Goal: Task Accomplishment & Management: Manage account settings

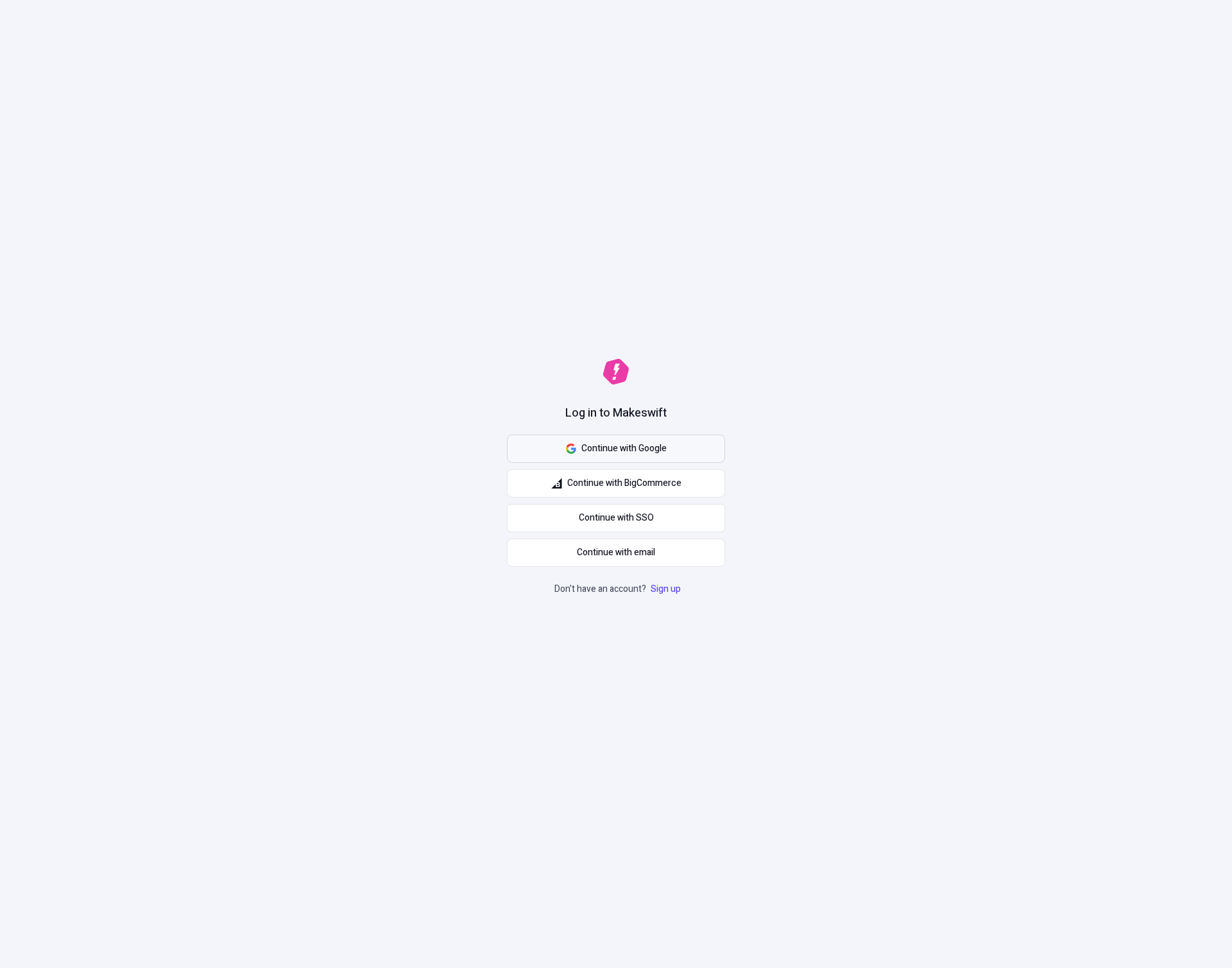
click at [666, 450] on span "Continue with Google" at bounding box center [624, 448] width 86 height 14
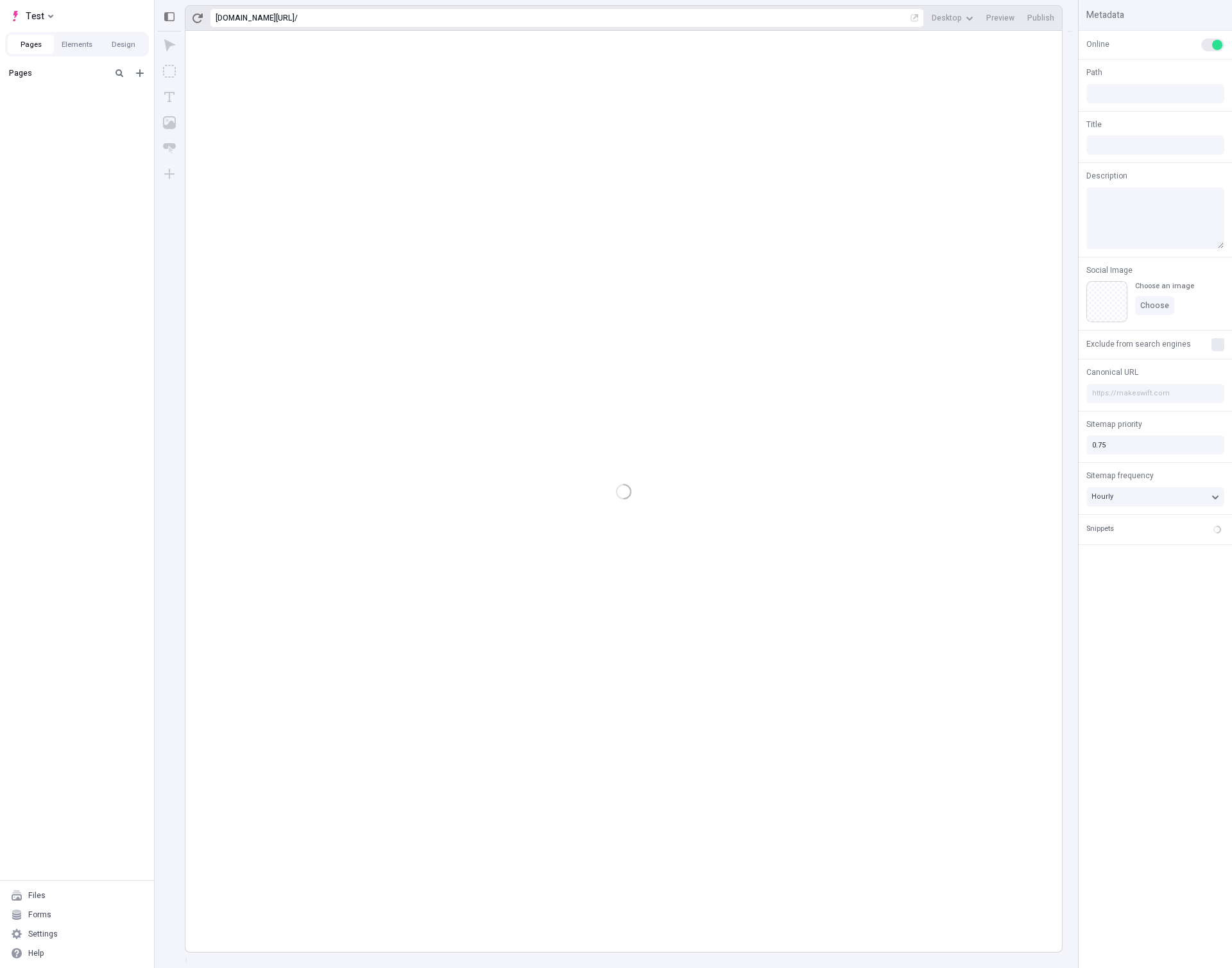
type input "/page-2"
click at [47, 117] on div "after dropped column" at bounding box center [73, 113] width 105 height 10
click at [49, 132] on div "Untitled page" at bounding box center [73, 133] width 105 height 10
type input "/test"
click at [1168, 306] on button "Choose" at bounding box center [1155, 306] width 39 height 20
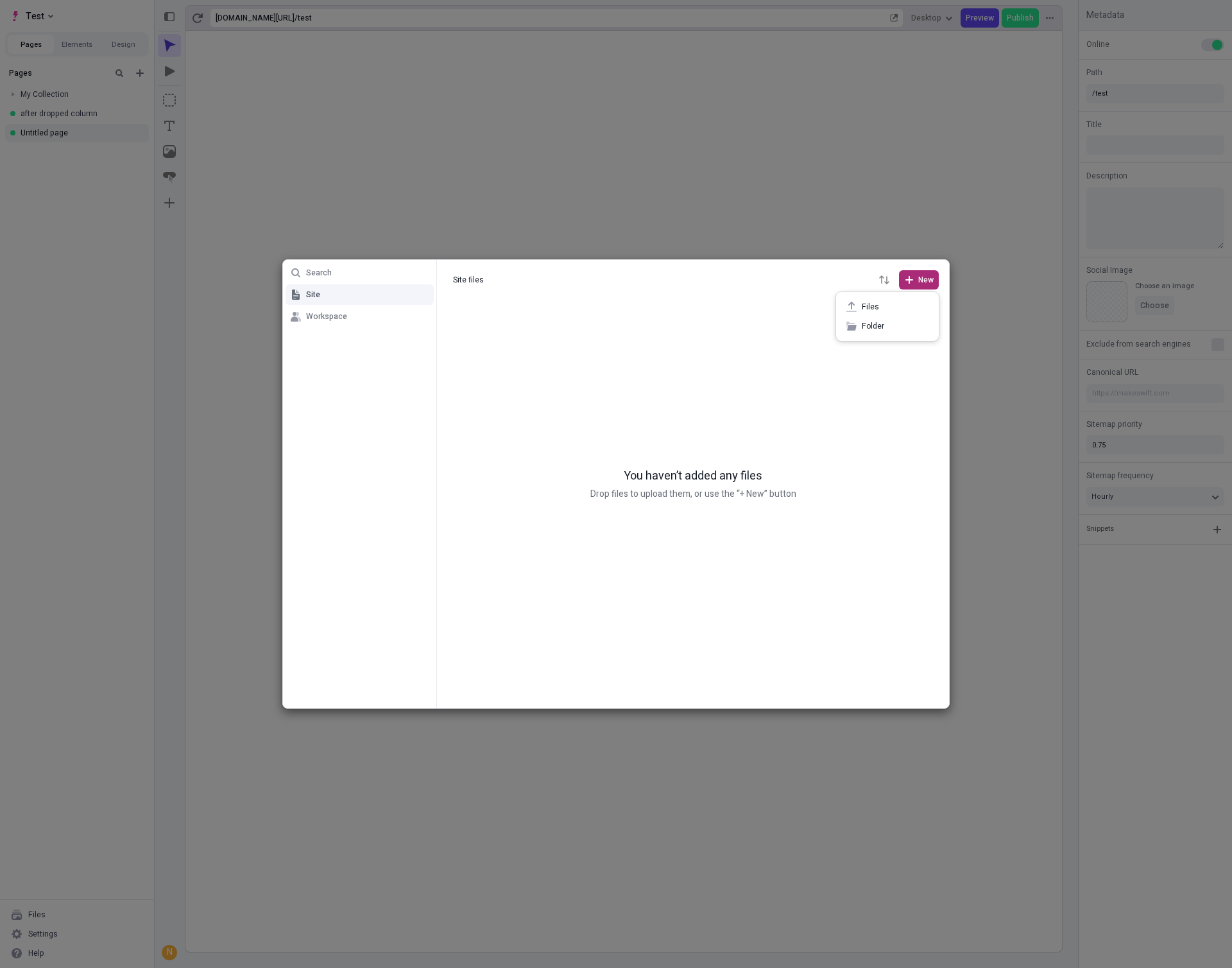
click at [926, 284] on span "New" at bounding box center [926, 280] width 15 height 10
click at [862, 305] on span "Files" at bounding box center [895, 306] width 67 height 10
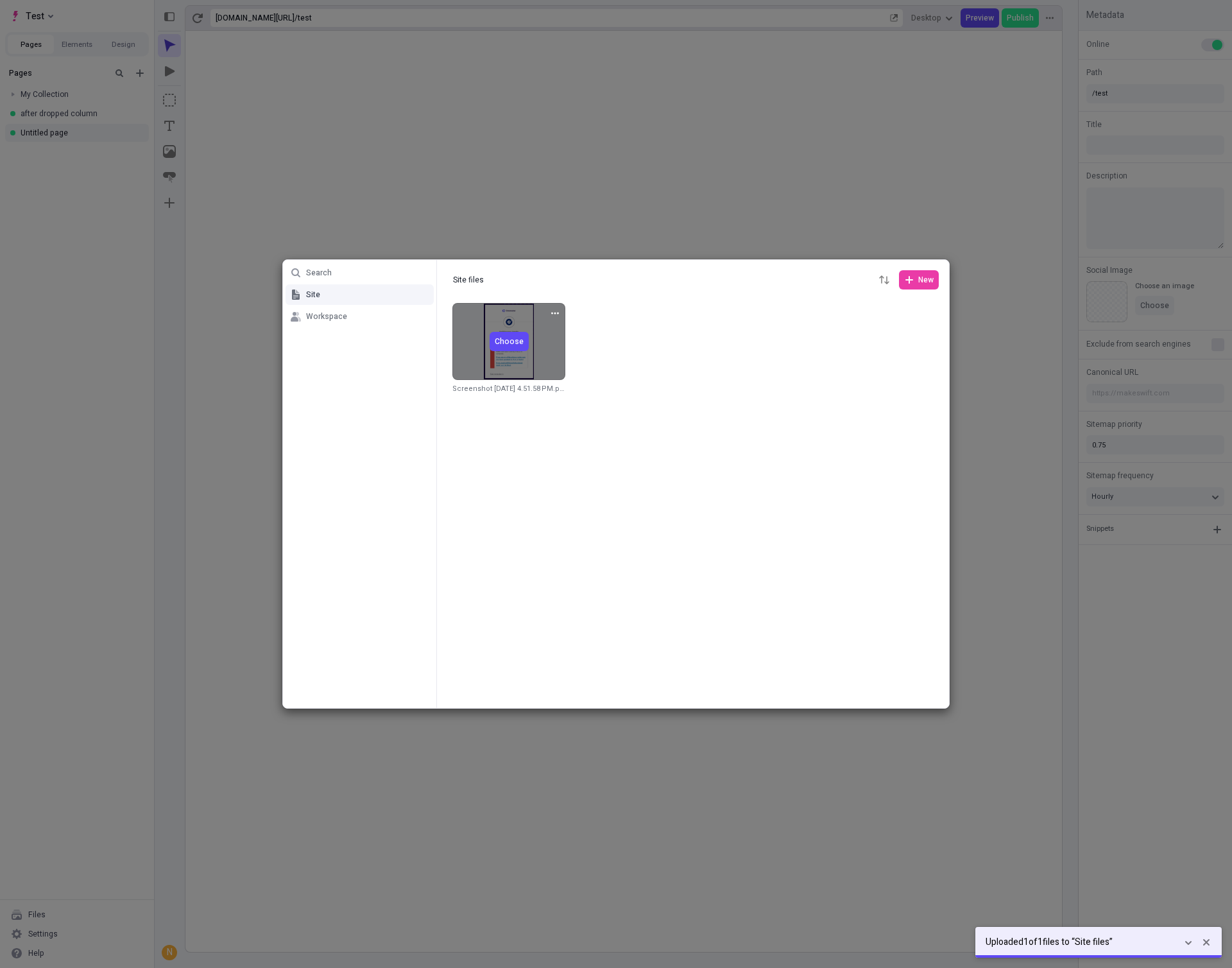
click at [512, 341] on span "Choose" at bounding box center [510, 341] width 29 height 10
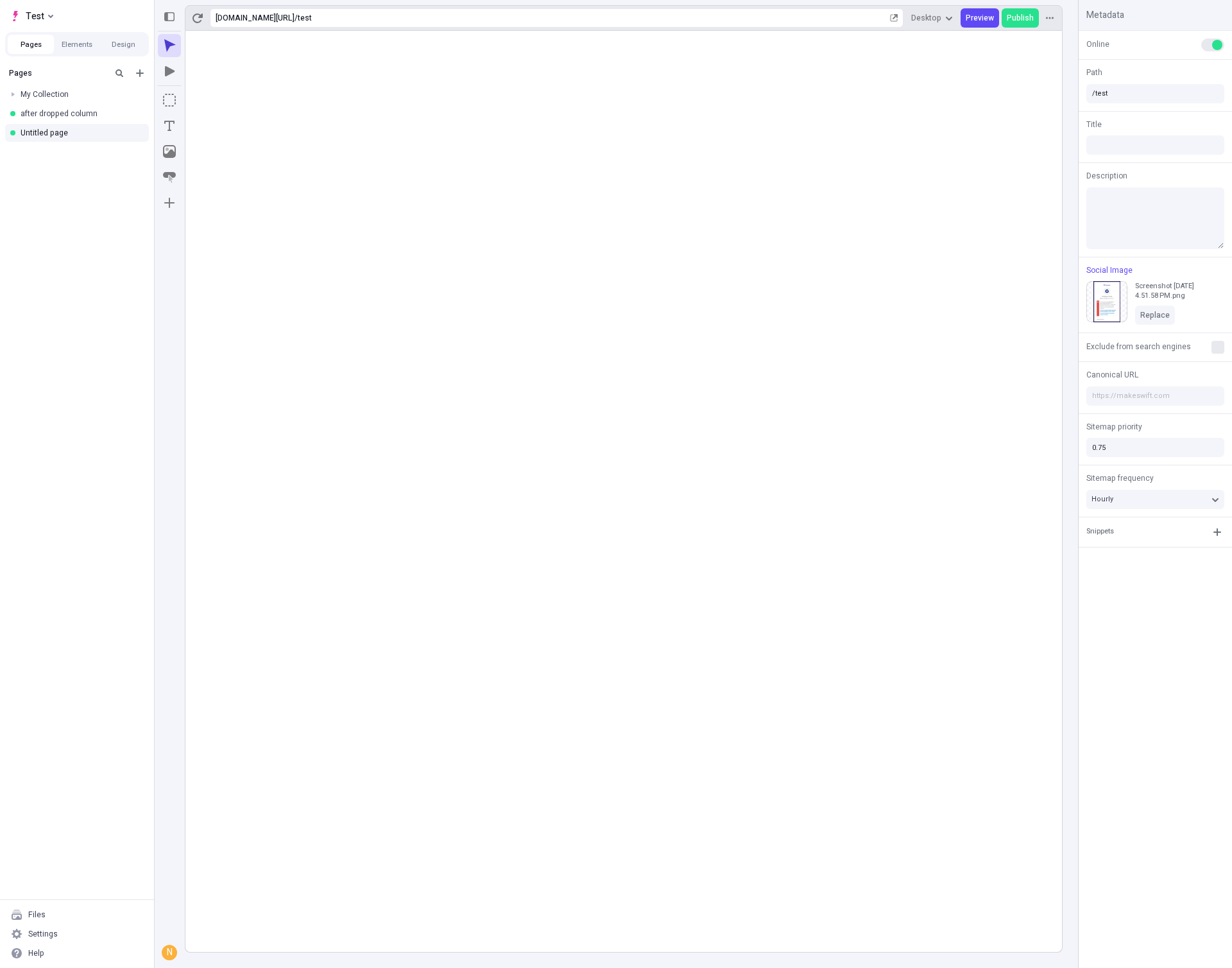
click at [842, 496] on rect at bounding box center [624, 491] width 877 height 922
click at [869, 325] on rect at bounding box center [624, 491] width 877 height 922
click at [727, 320] on rect at bounding box center [624, 491] width 877 height 922
type input "/test"
click at [57, 114] on div "after dropped column" at bounding box center [73, 113] width 105 height 10
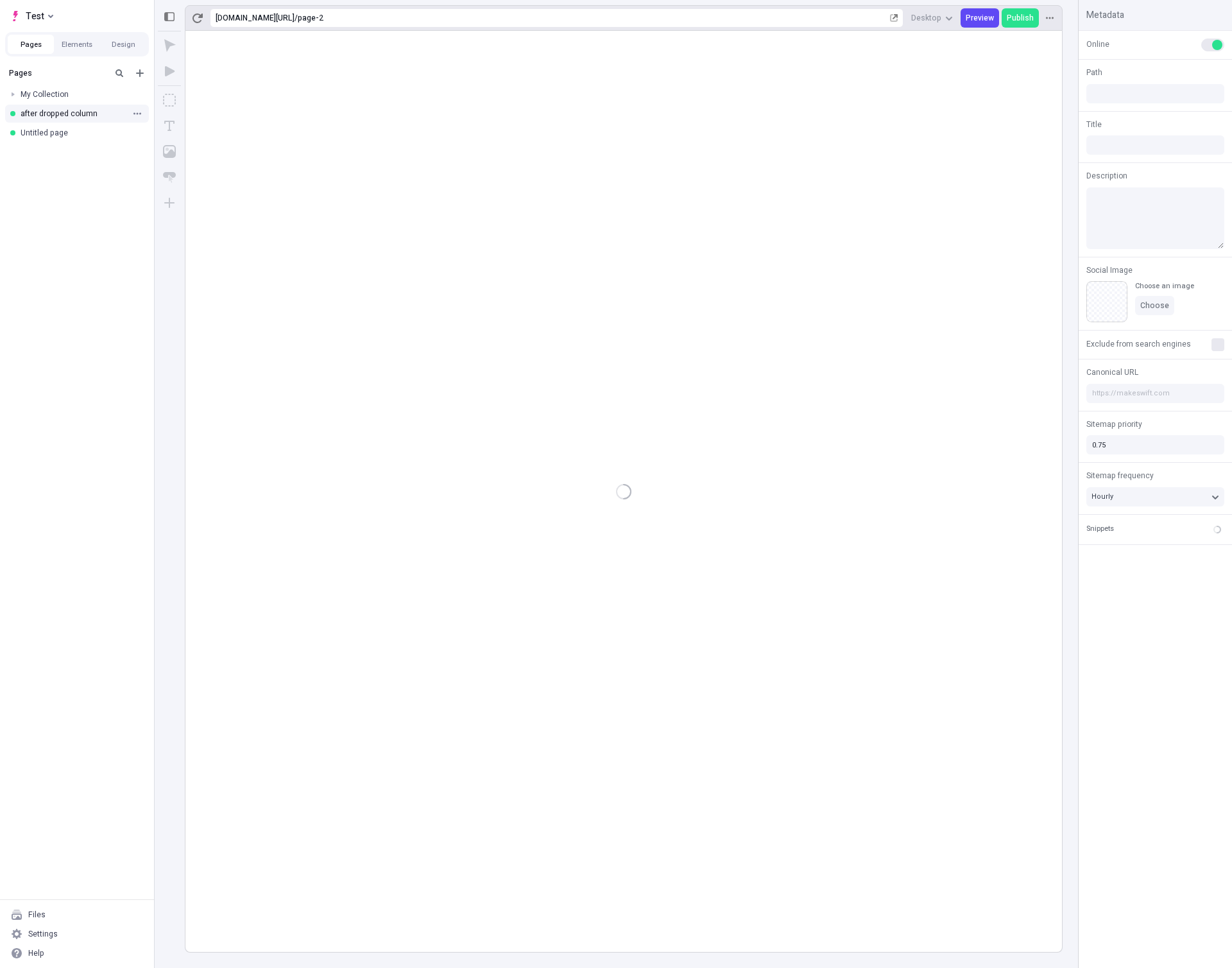
type input "/page-2"
click at [14, 92] on div at bounding box center [12, 94] width 18 height 18
click at [50, 153] on div "Untitled page" at bounding box center [73, 152] width 105 height 10
click at [1150, 312] on span "Replace" at bounding box center [1155, 315] width 30 height 10
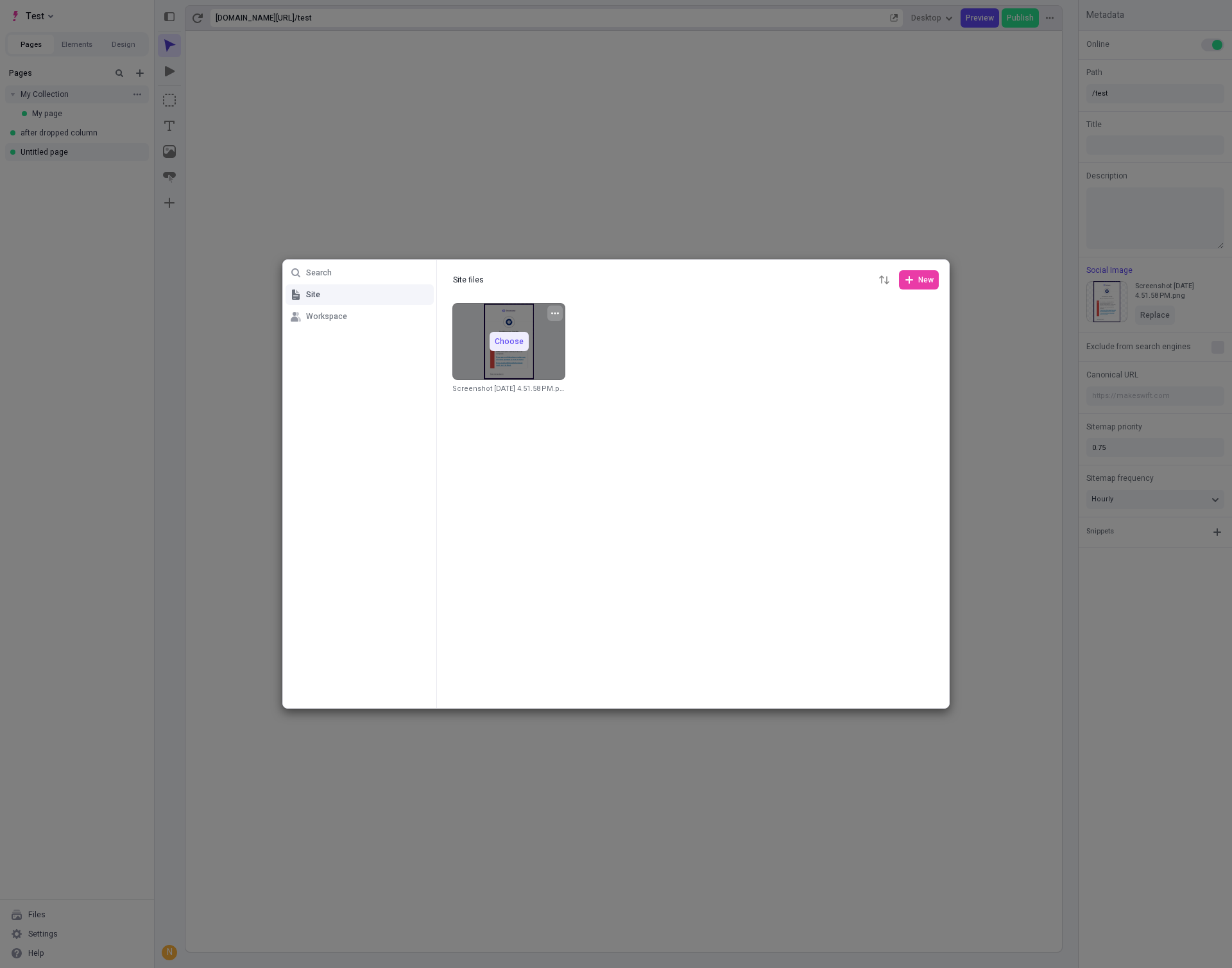
click at [552, 309] on icon "button" at bounding box center [555, 313] width 8 height 8
click at [545, 423] on span "Delete" at bounding box center [563, 426] width 97 height 10
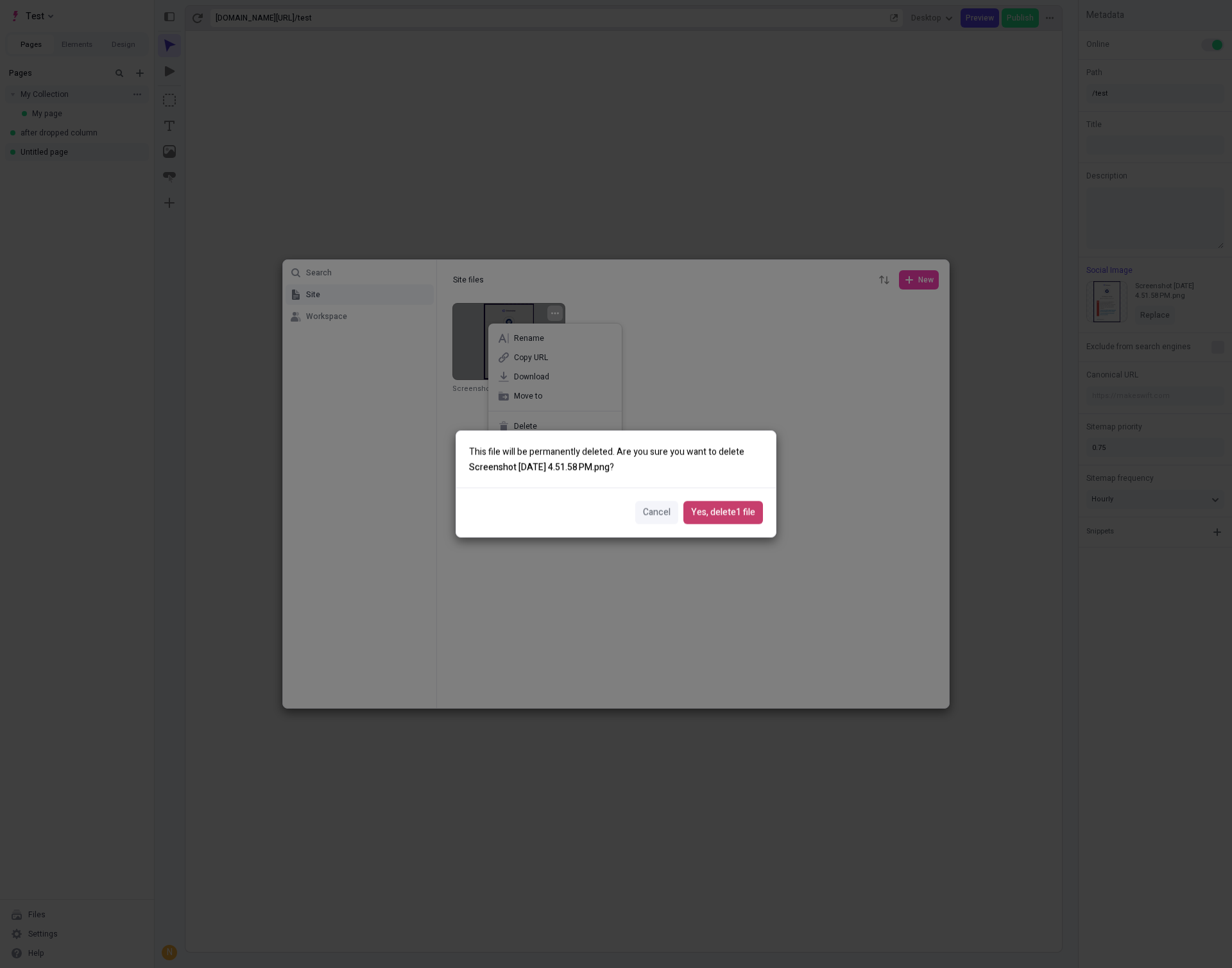
click at [750, 518] on span "Yes, delete 1 file" at bounding box center [723, 513] width 64 height 14
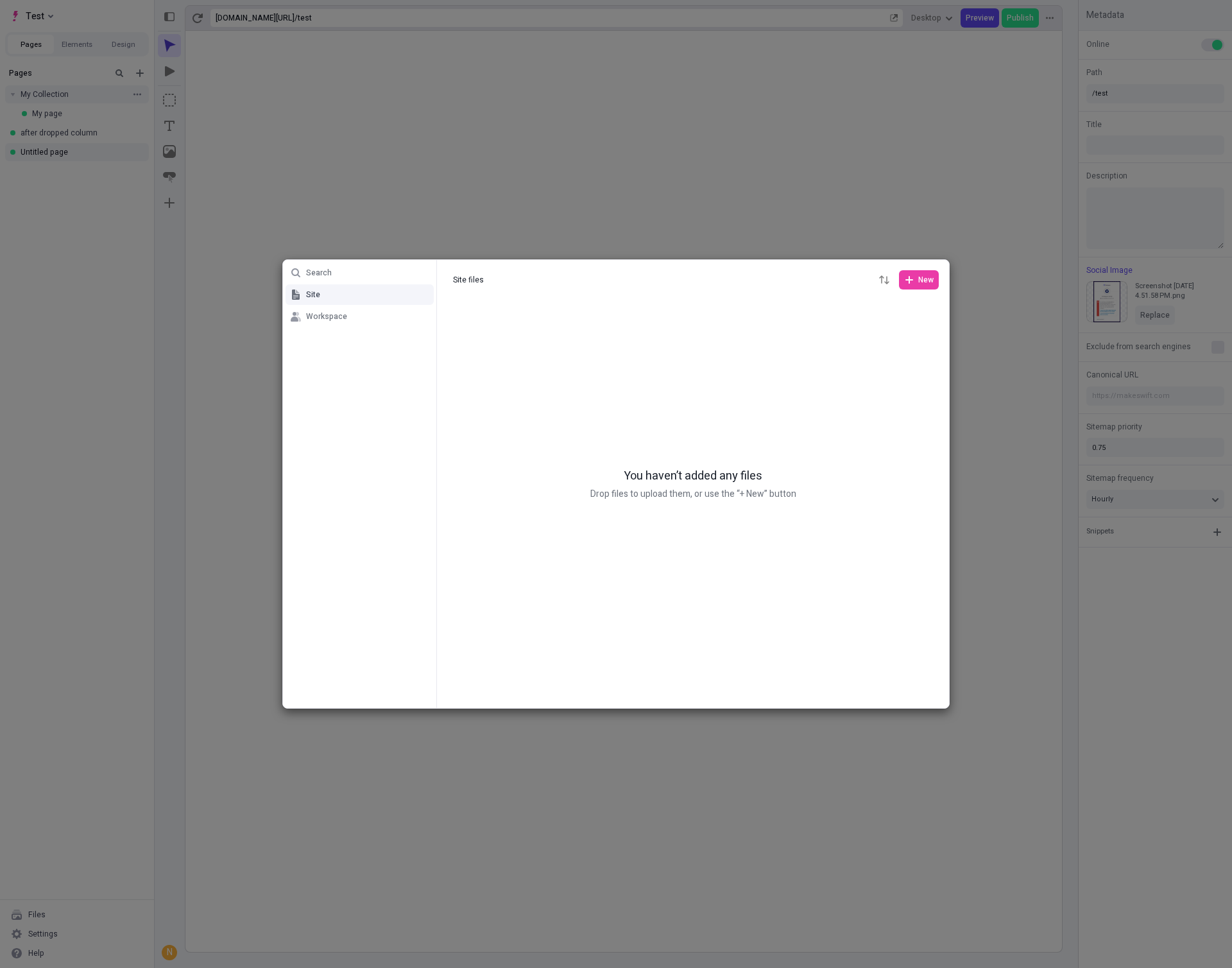
click at [1063, 328] on div "Search Site Workspace Site files Site files New You haven’t added any files Dro…" at bounding box center [616, 484] width 1232 height 968
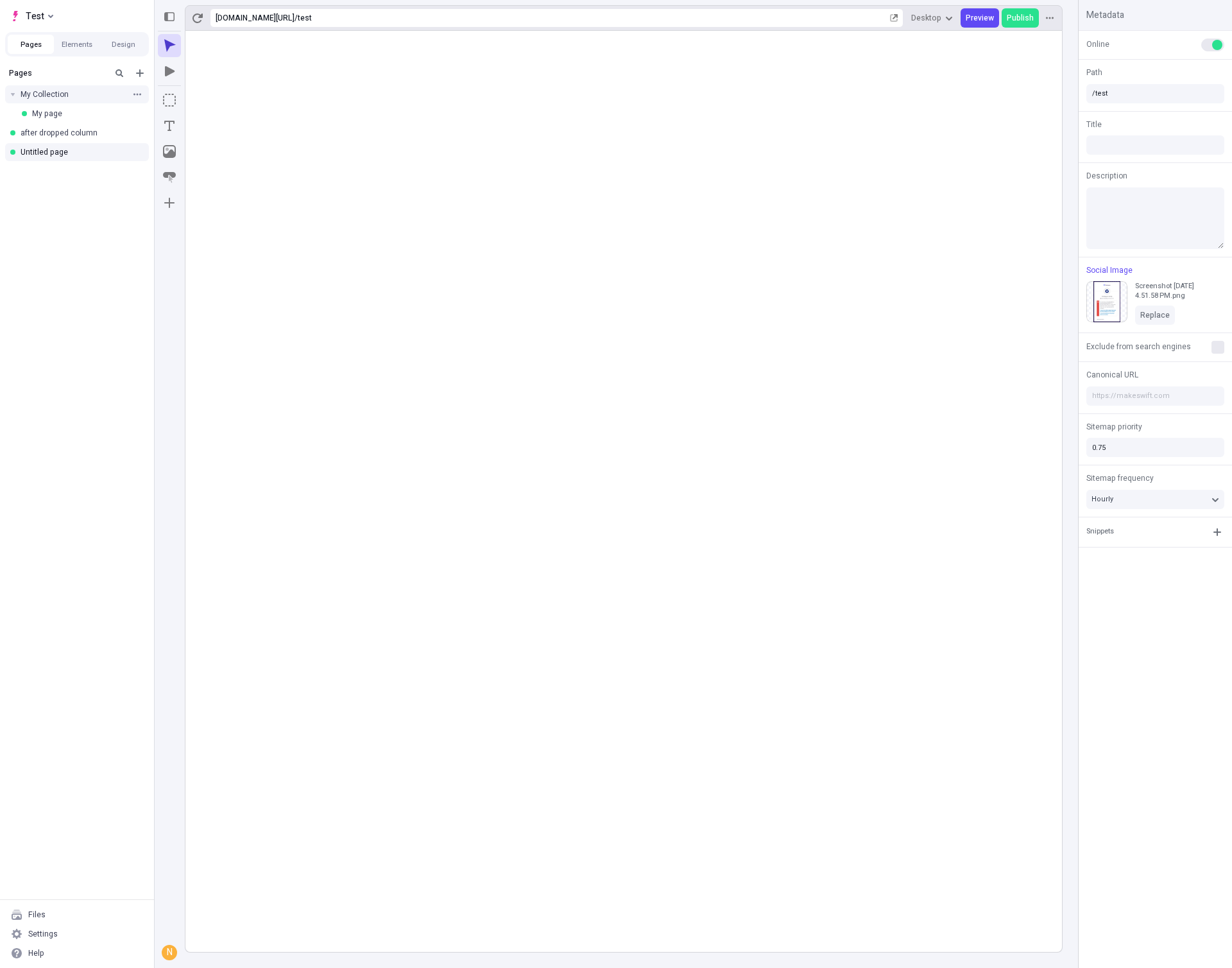
click at [976, 670] on rect at bounding box center [624, 491] width 877 height 922
click at [574, 383] on rect at bounding box center [624, 491] width 877 height 922
click at [762, 496] on rect at bounding box center [624, 491] width 877 height 922
click at [915, 506] on rect at bounding box center [624, 491] width 877 height 922
click at [784, 406] on rect at bounding box center [624, 491] width 877 height 922
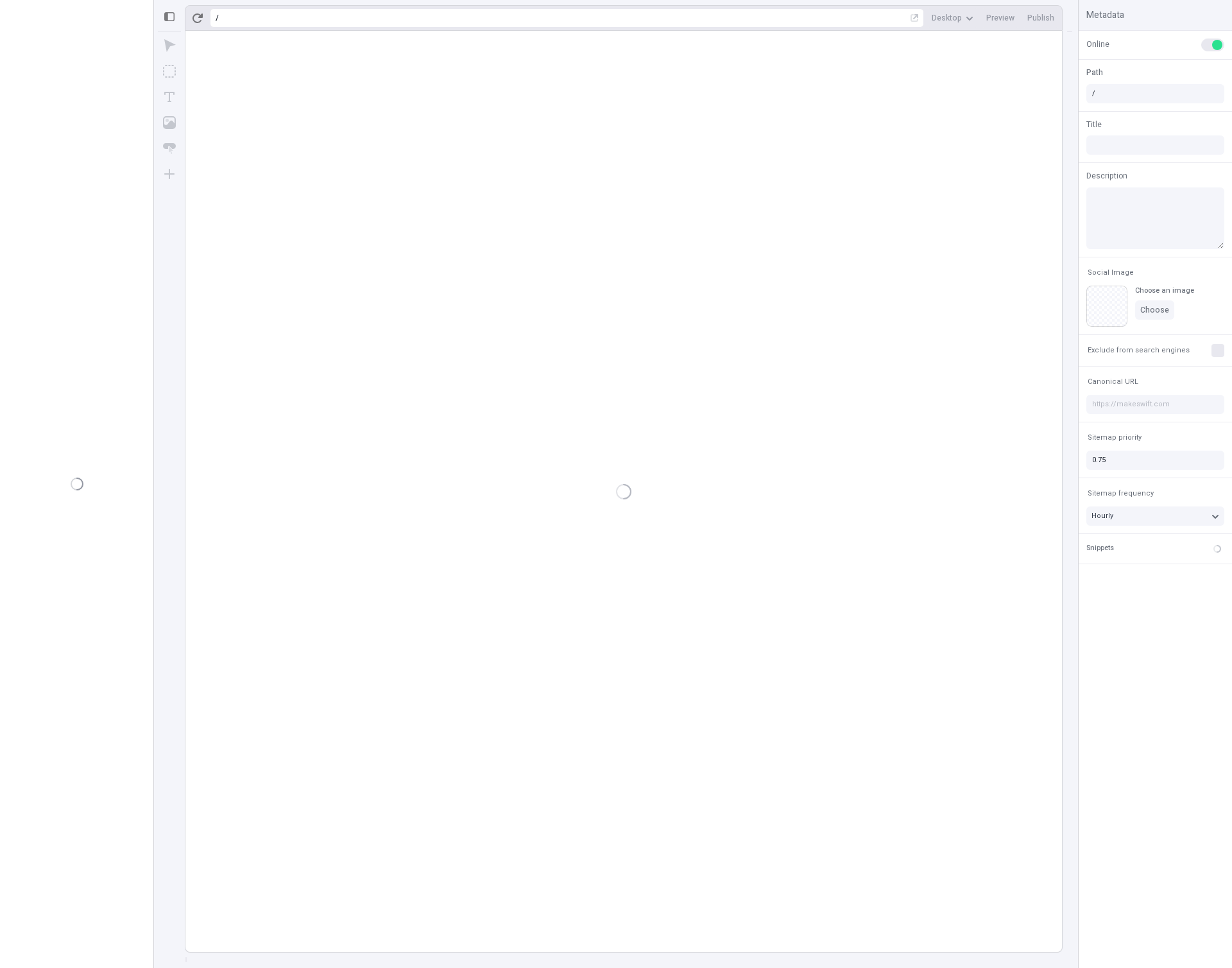
type input "/test"
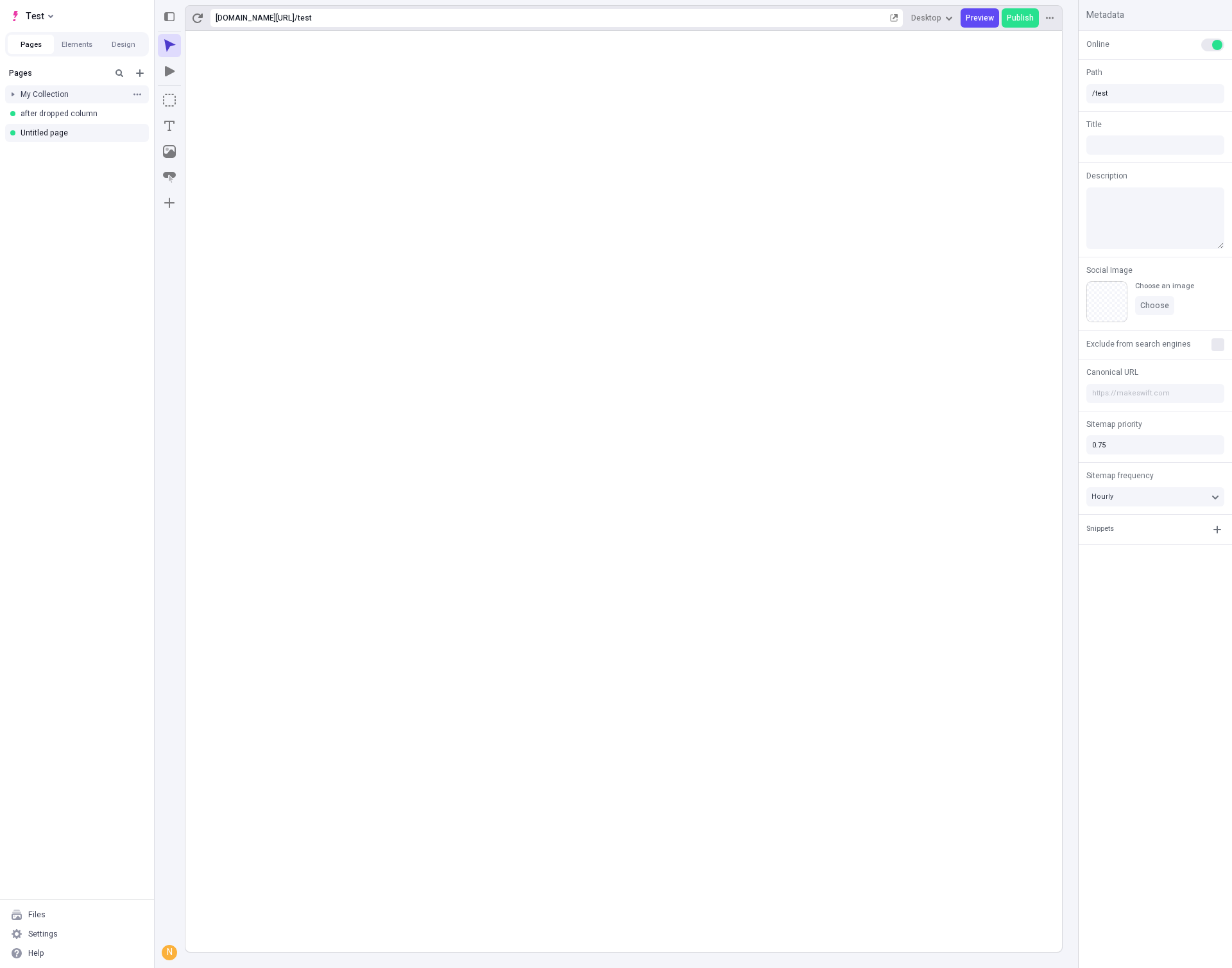
click at [11, 91] on div at bounding box center [12, 94] width 18 height 18
click at [41, 117] on div "My page" at bounding box center [78, 113] width 94 height 10
type input "/page"
click at [33, 154] on div "Untitled page" at bounding box center [73, 152] width 105 height 10
click at [142, 75] on icon "Add new" at bounding box center [140, 73] width 10 height 10
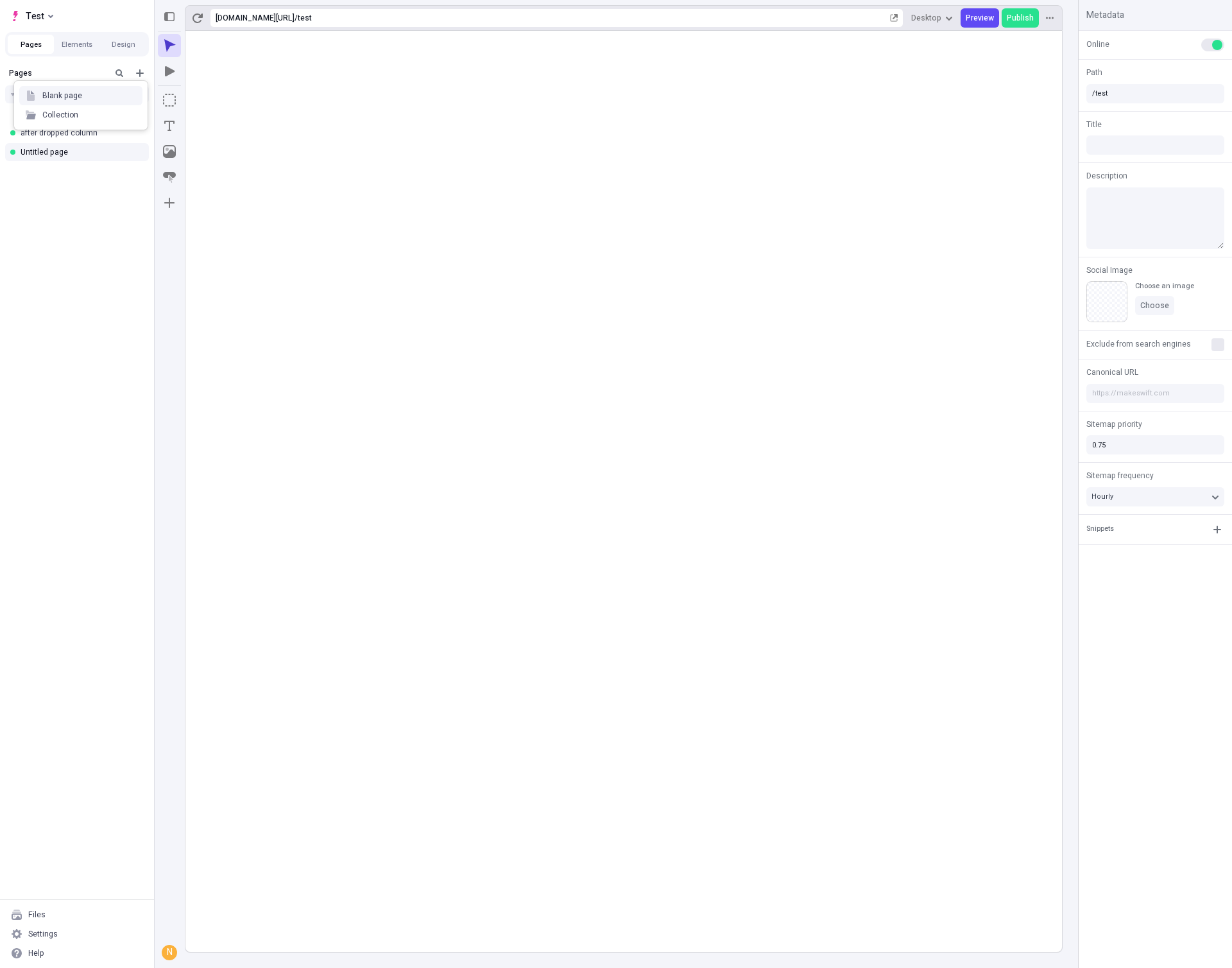
click at [80, 97] on div "Blank page" at bounding box center [62, 96] width 40 height 10
type input "/page-3"
click at [135, 152] on icon "button" at bounding box center [137, 152] width 8 height 2
click at [195, 277] on span "Delete" at bounding box center [218, 276] width 97 height 10
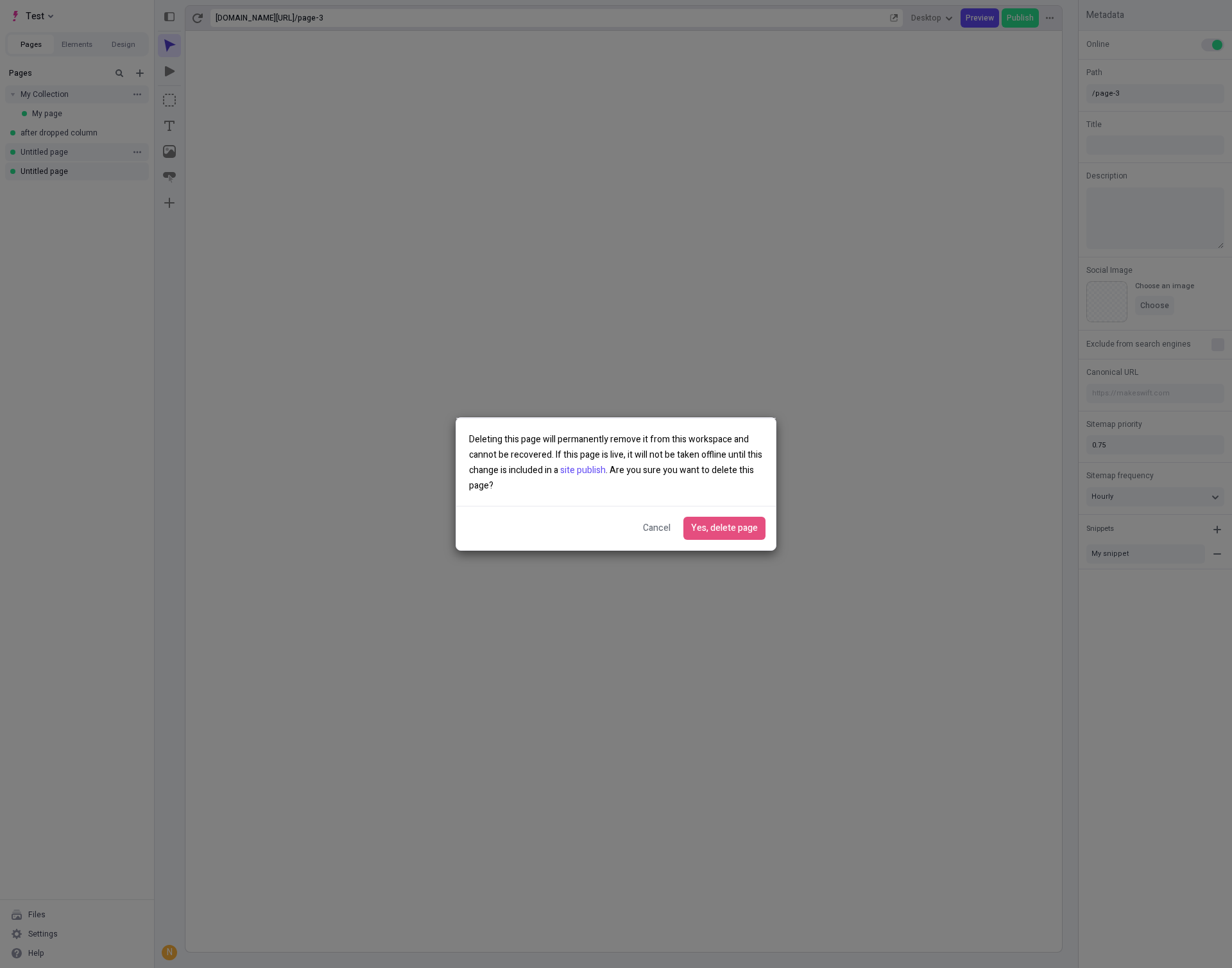
click at [733, 526] on span "Yes, delete page" at bounding box center [725, 528] width 67 height 14
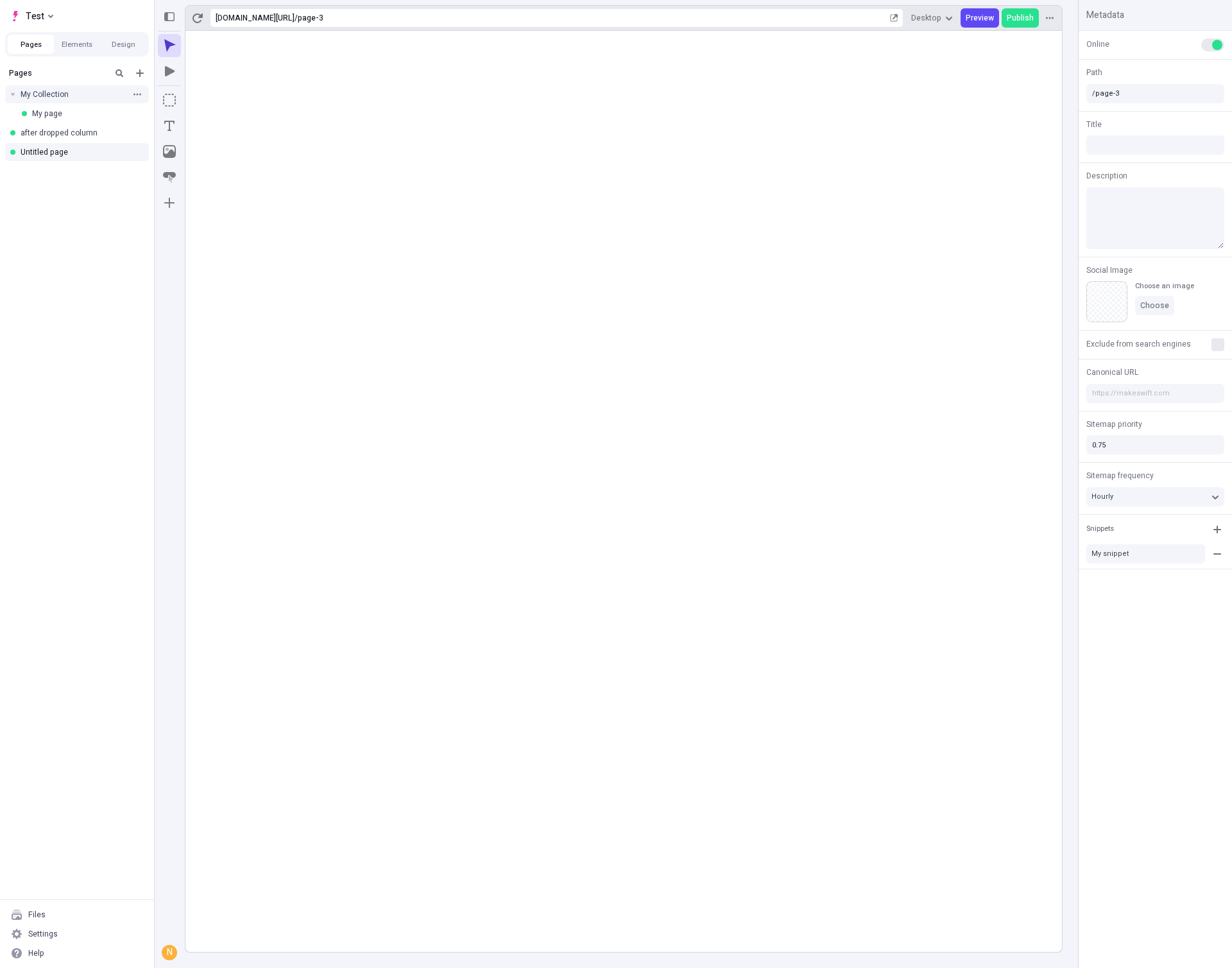
click at [879, 337] on rect at bounding box center [624, 491] width 877 height 922
click at [713, 331] on rect at bounding box center [624, 491] width 877 height 922
